Goal: Task Accomplishment & Management: Manage account settings

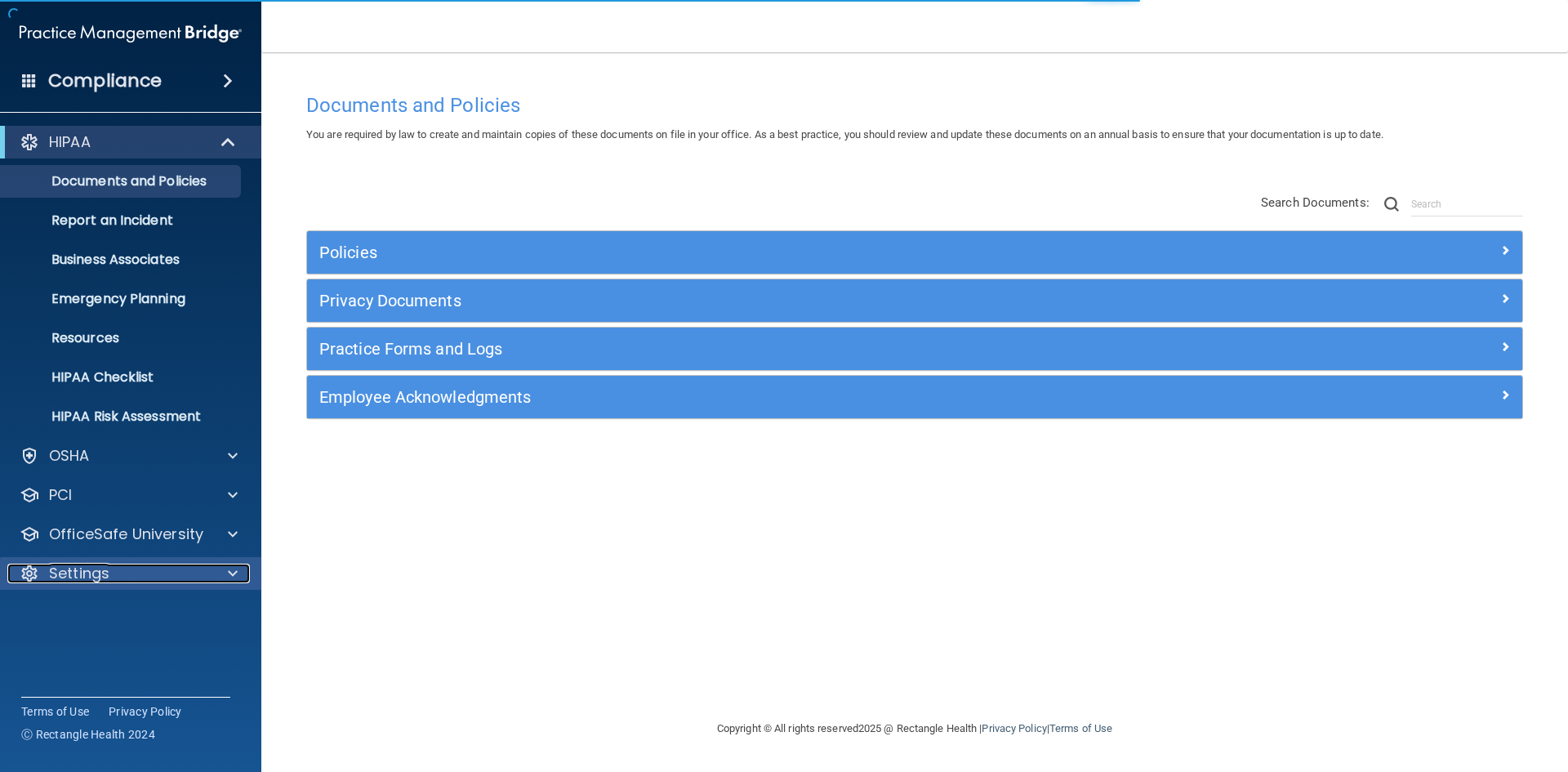
click at [159, 567] on div "Settings" at bounding box center [108, 573] width 203 height 20
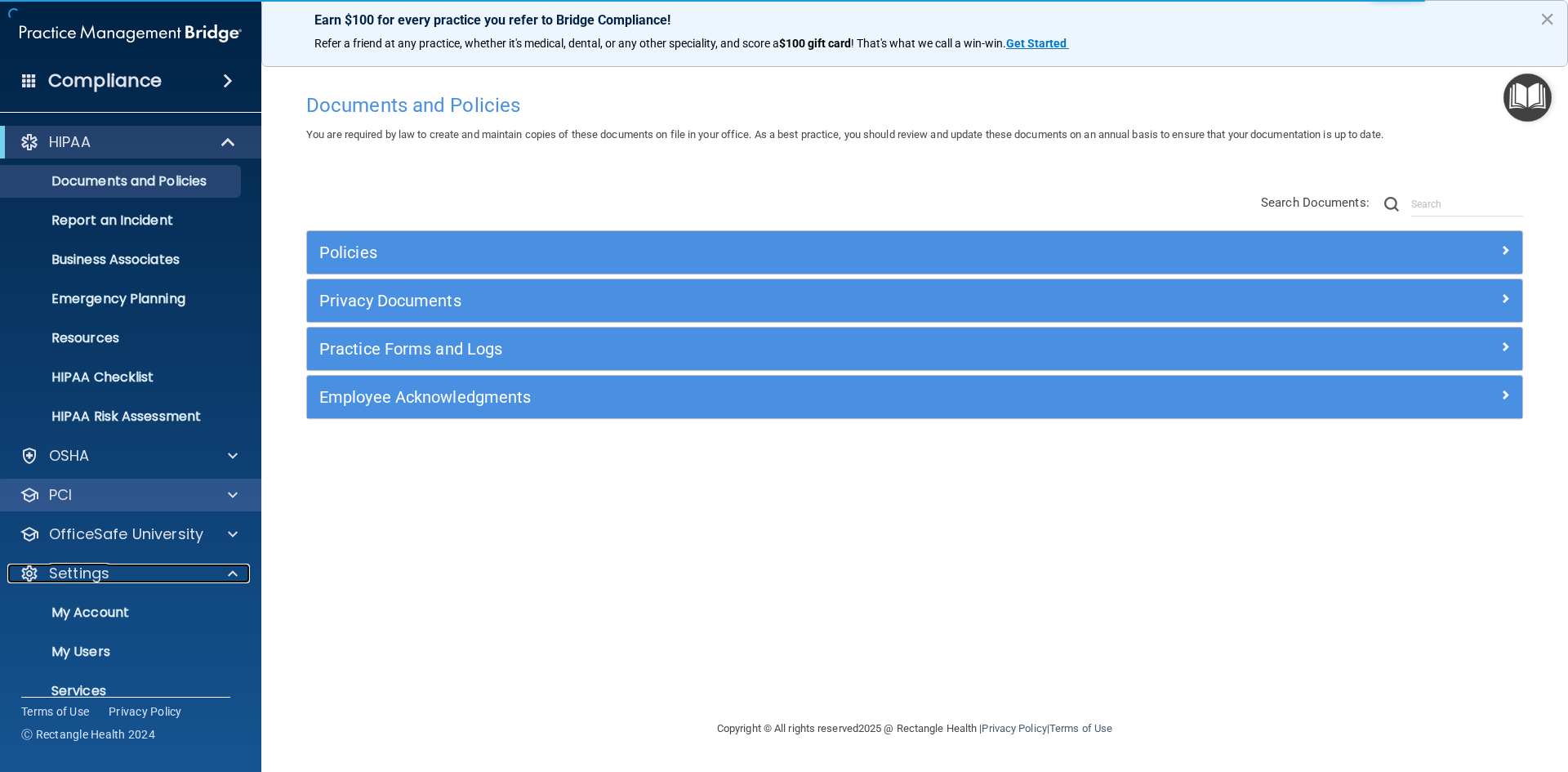
scroll to position [63, 0]
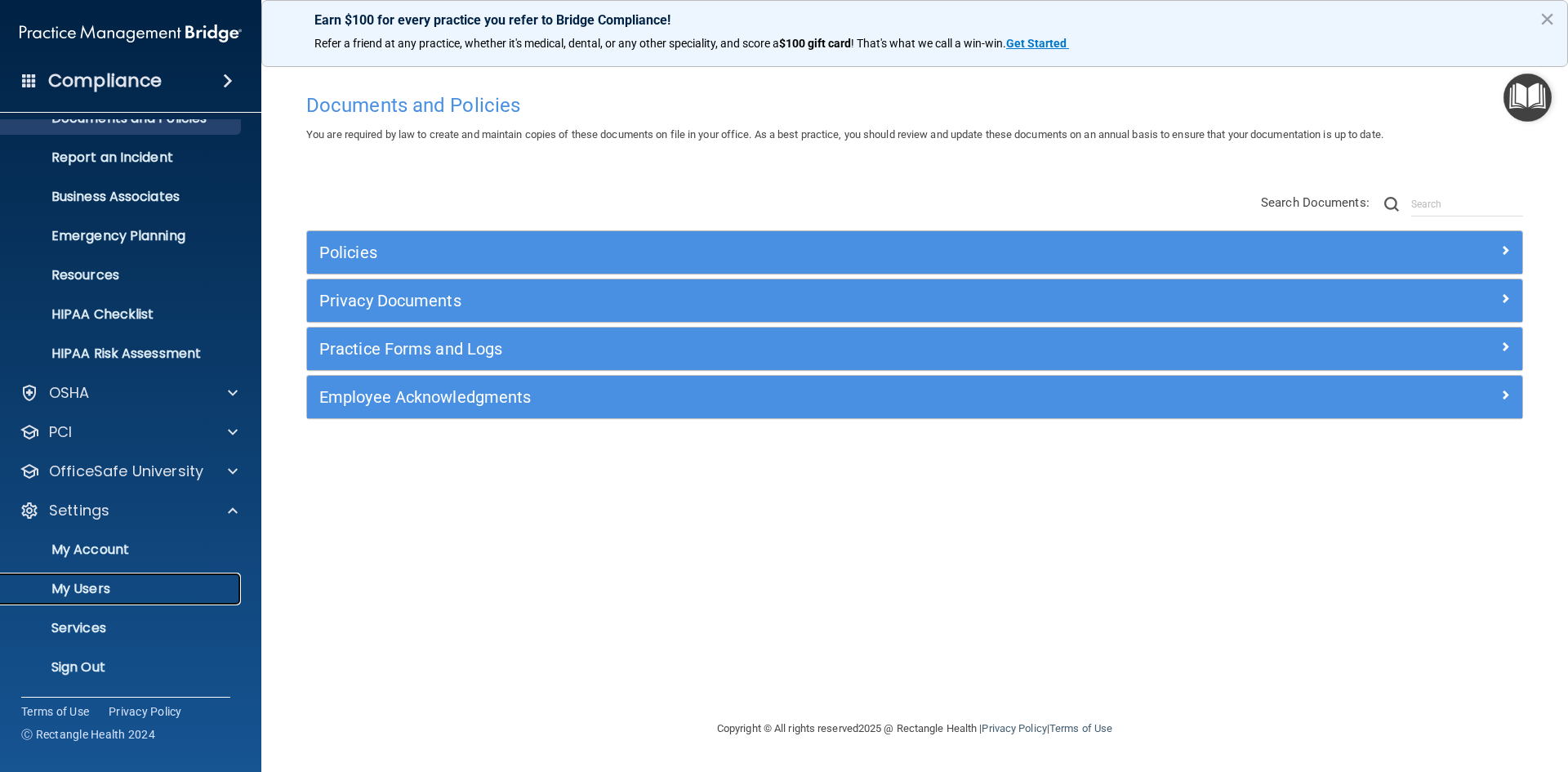
click at [201, 581] on p "My Users" at bounding box center [122, 589] width 223 height 16
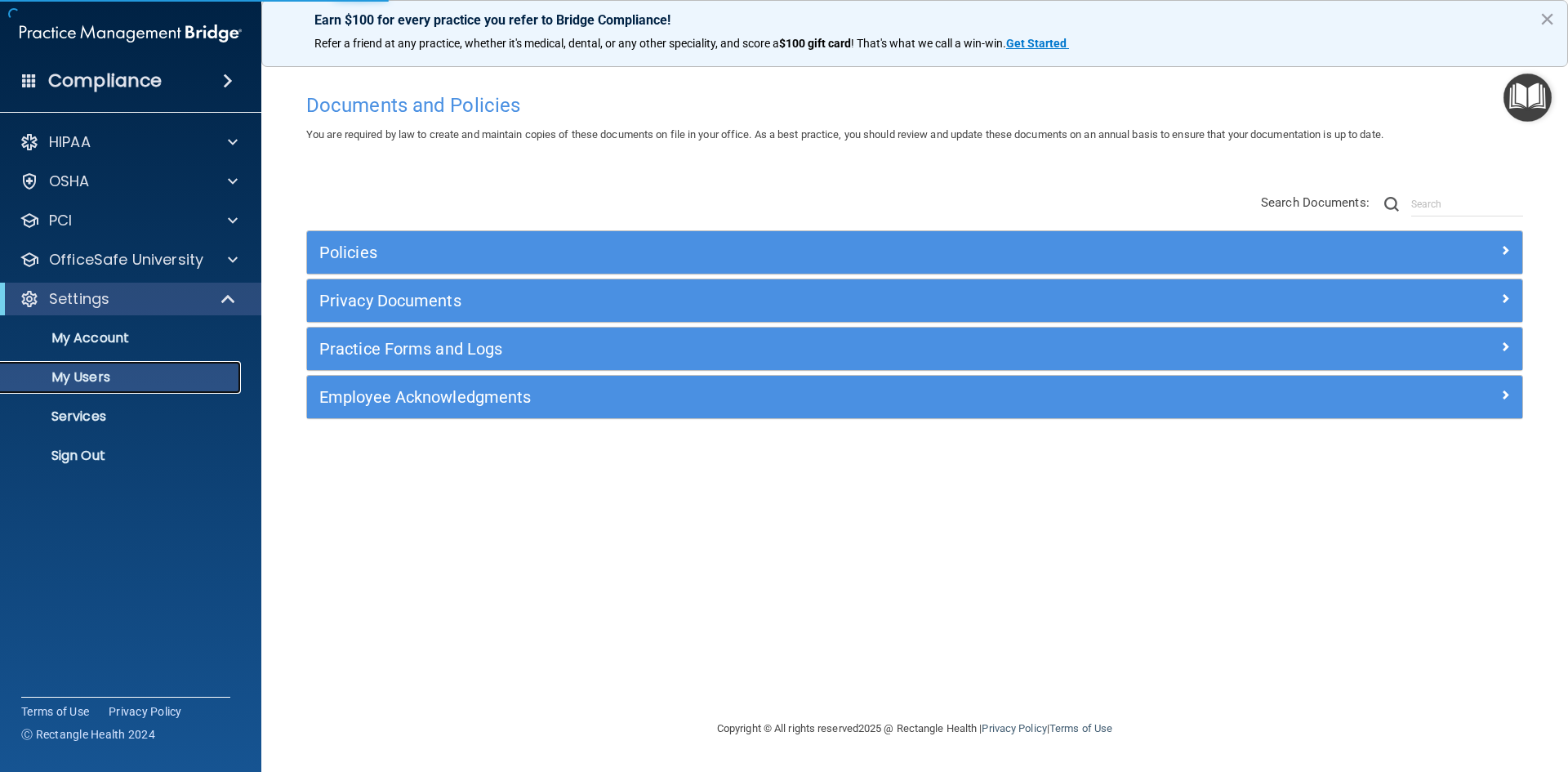
select select "20"
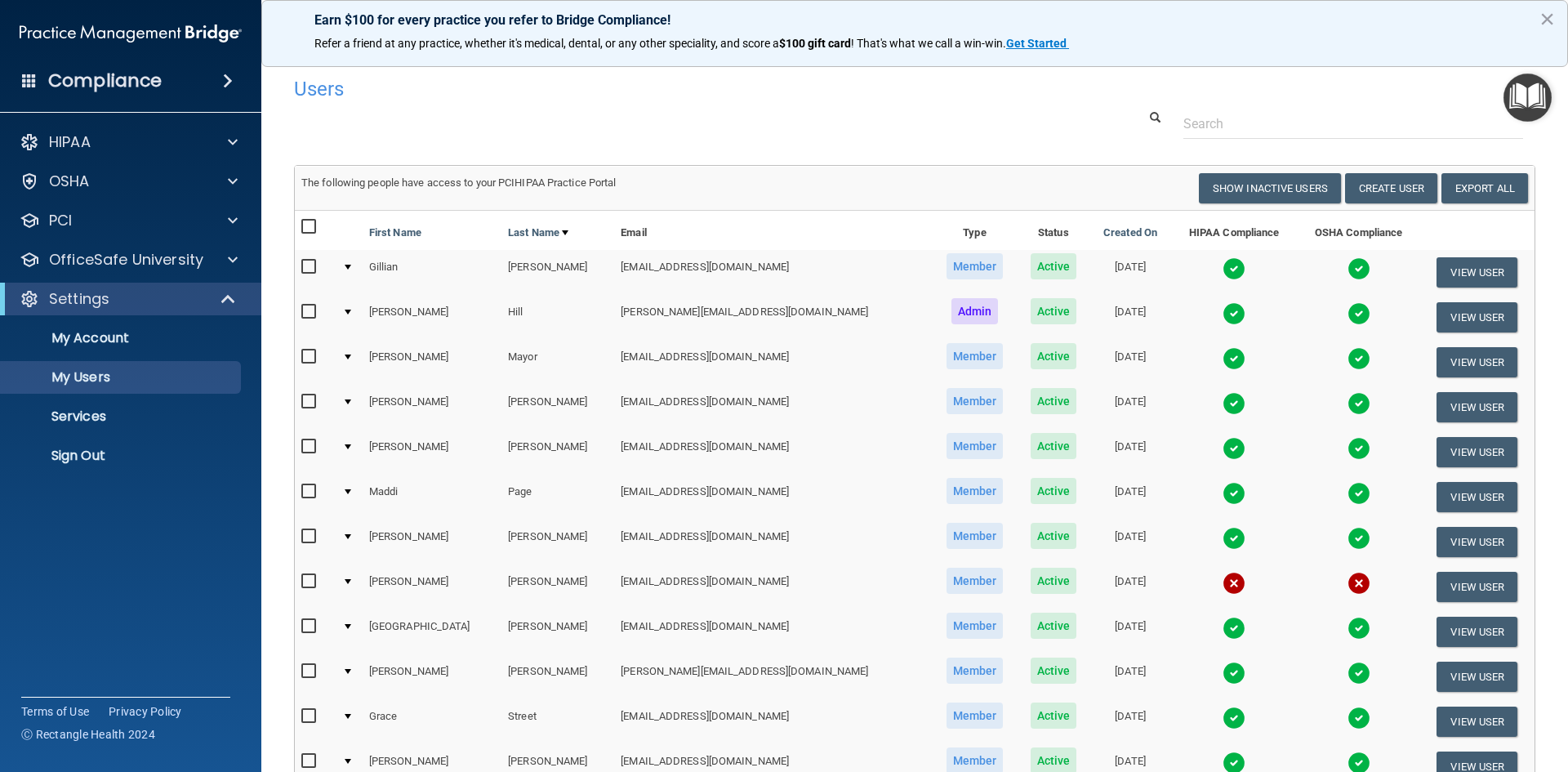
click at [317, 585] on input "checkbox" at bounding box center [310, 582] width 19 height 13
checkbox input "true"
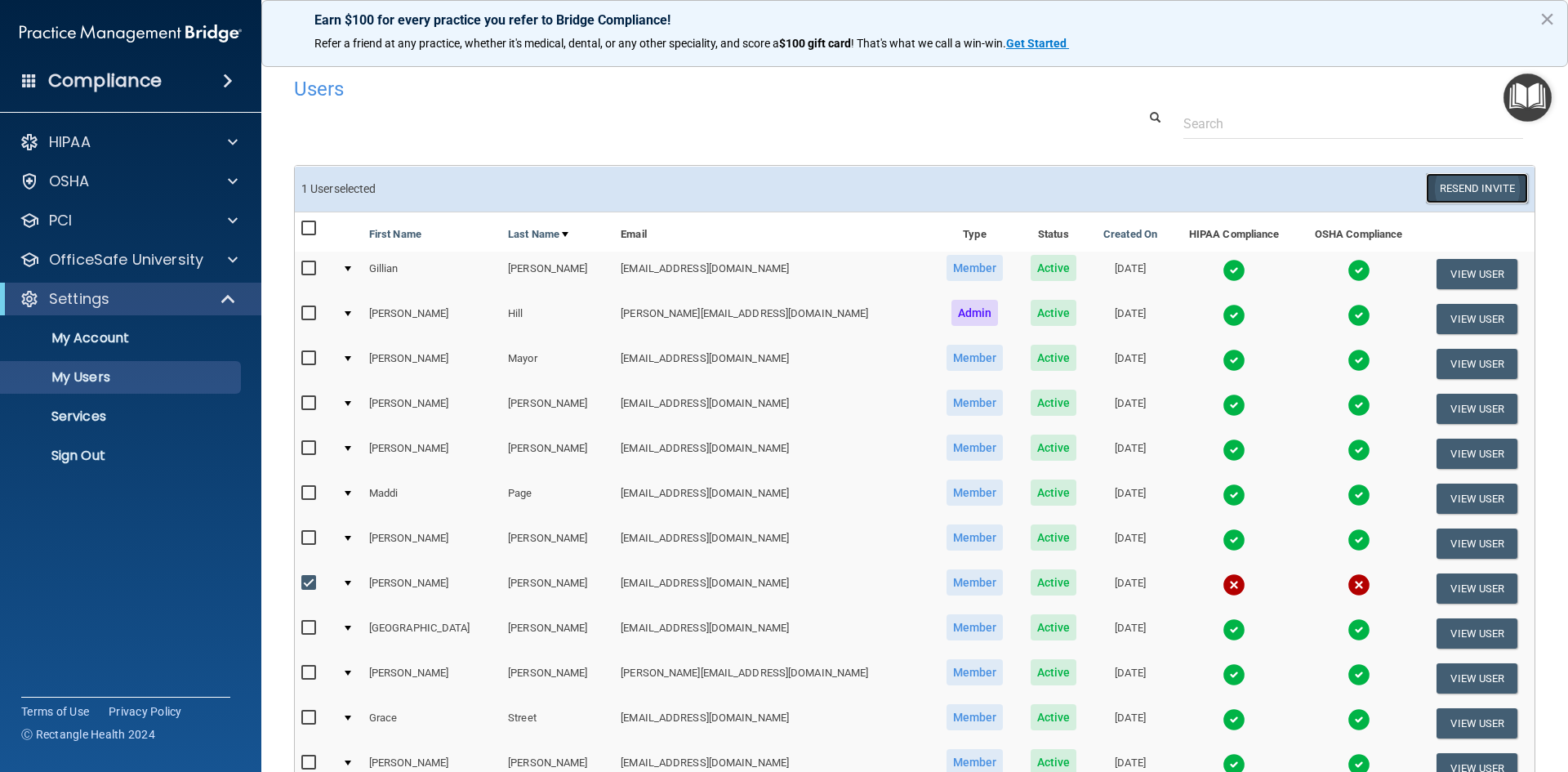
click at [1454, 185] on button "Resend Invite" at bounding box center [1477, 189] width 102 height 30
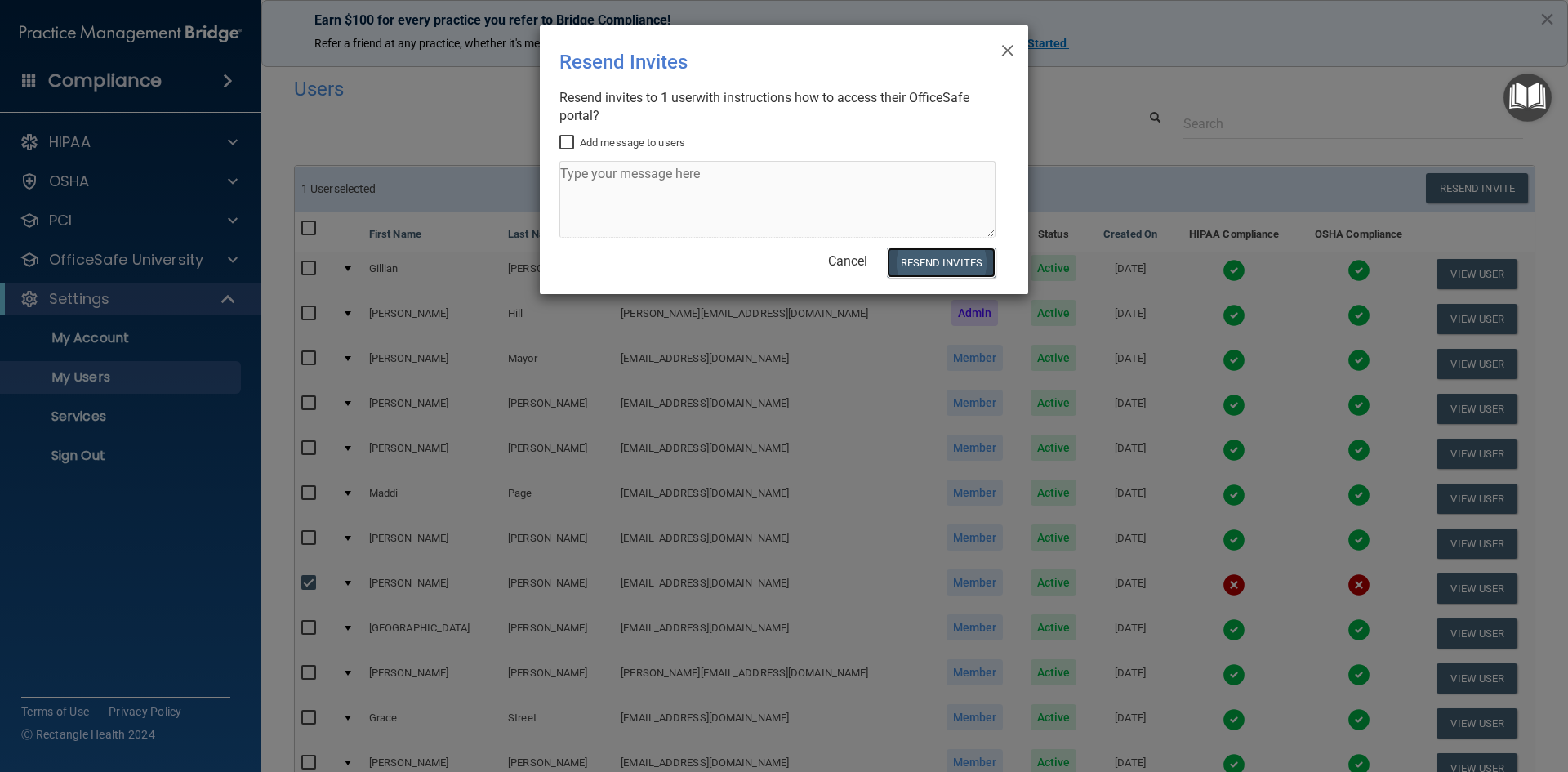
click at [911, 267] on button "Resend Invites" at bounding box center [941, 262] width 108 height 30
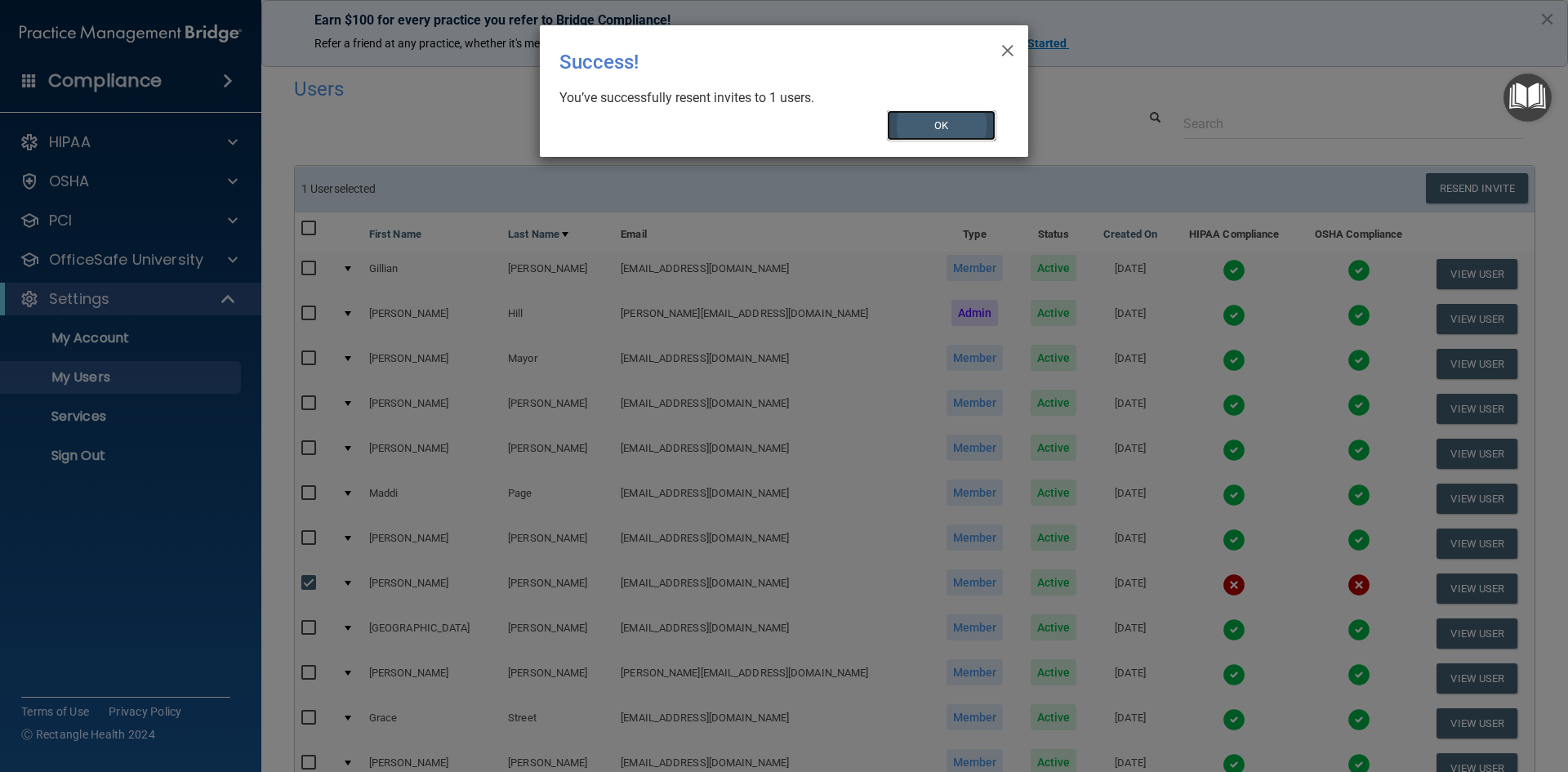
click at [913, 119] on button "OK" at bounding box center [942, 126] width 109 height 30
